Goal: Task Accomplishment & Management: Manage account settings

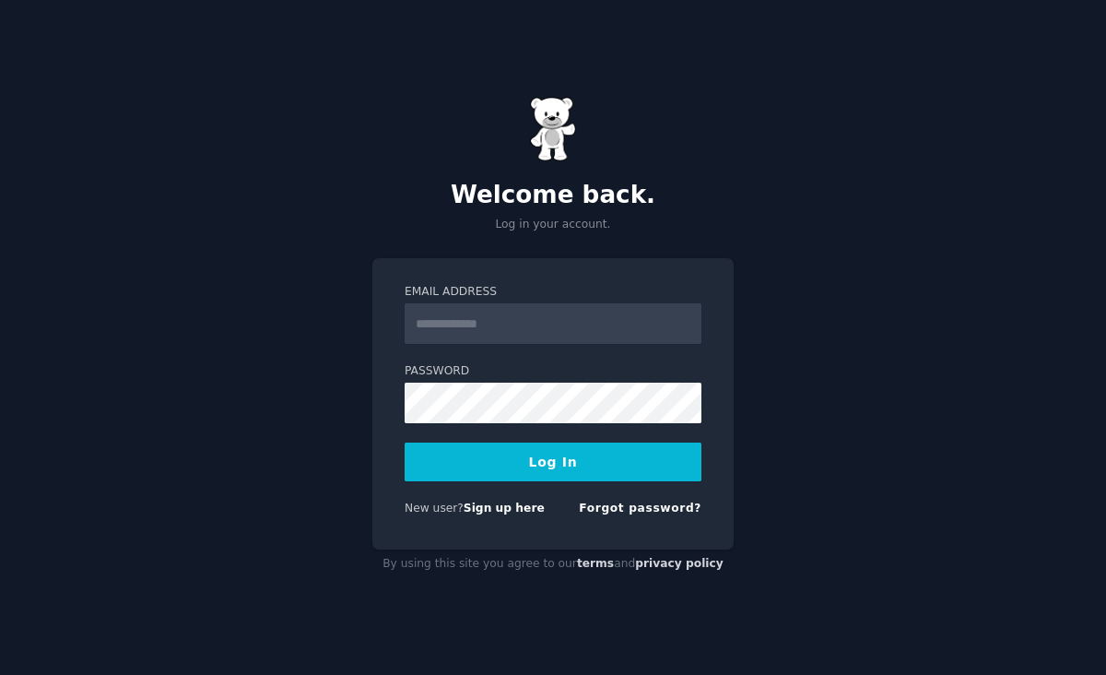
click at [549, 322] on input "Email Address" at bounding box center [553, 323] width 297 height 41
type input "**********"
click at [540, 465] on button "Log In" at bounding box center [553, 462] width 297 height 39
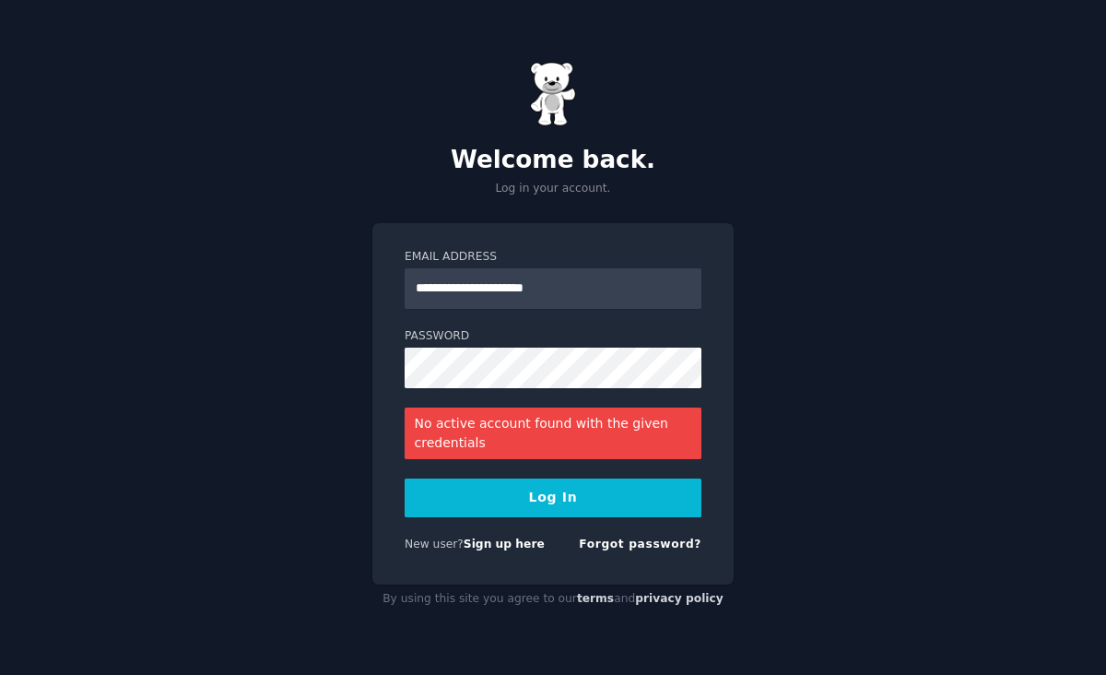
click at [511, 507] on button "Log In" at bounding box center [553, 498] width 297 height 39
